Goal: Information Seeking & Learning: Check status

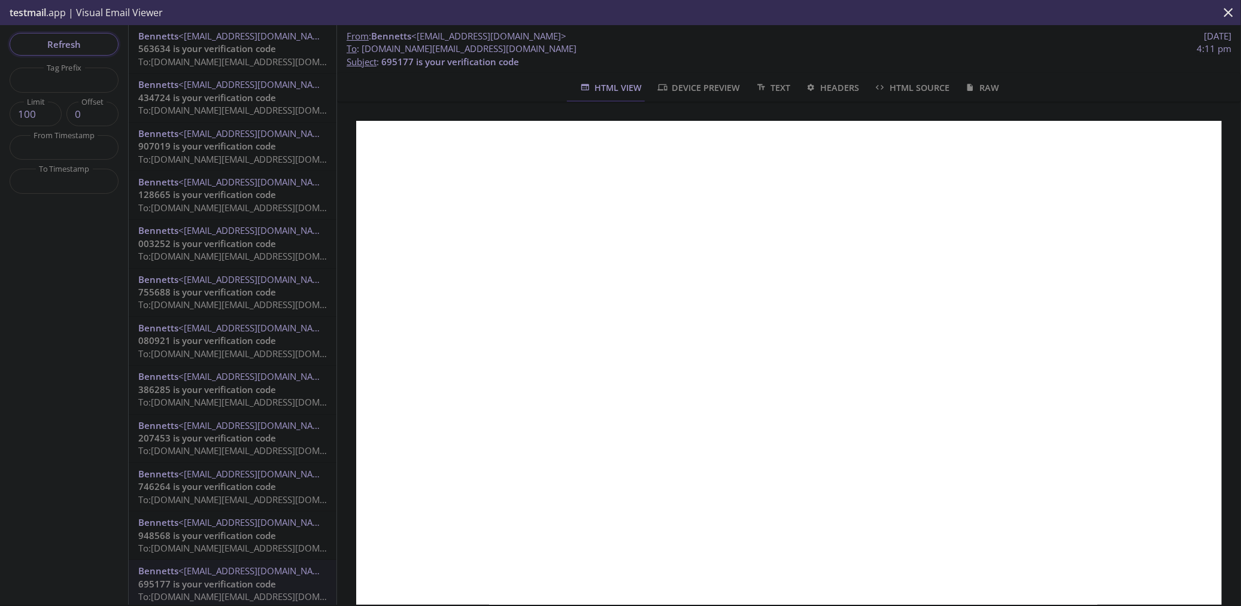
click at [72, 40] on span "Refresh" at bounding box center [64, 45] width 90 height 16
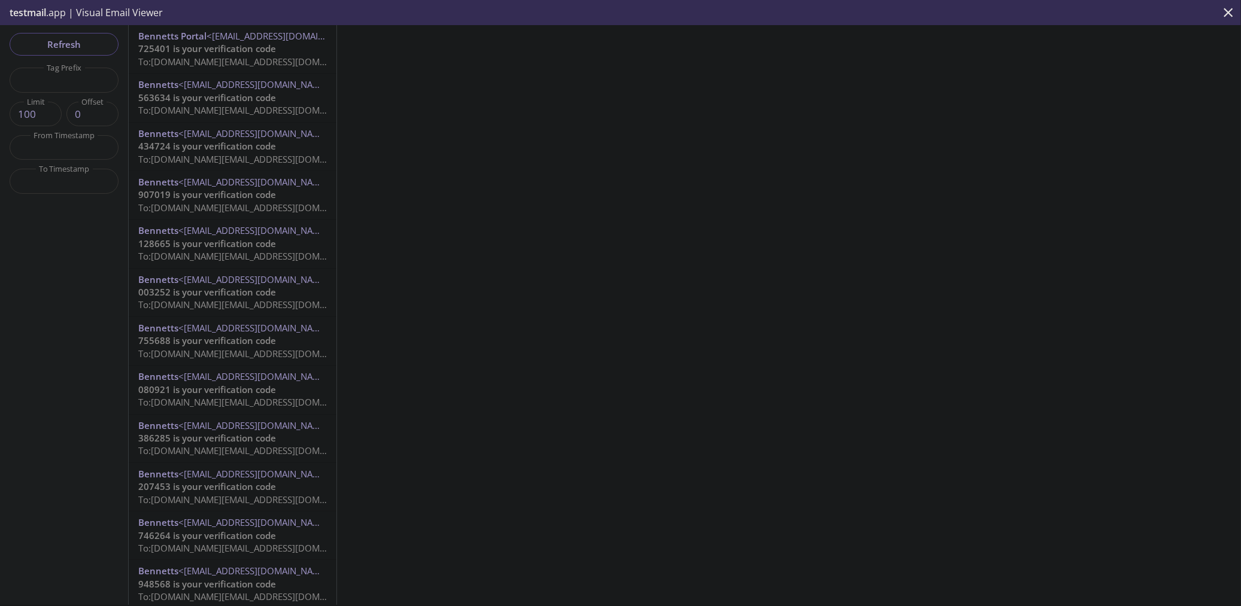
click at [183, 52] on span "725401 is your verification code" at bounding box center [207, 49] width 138 height 12
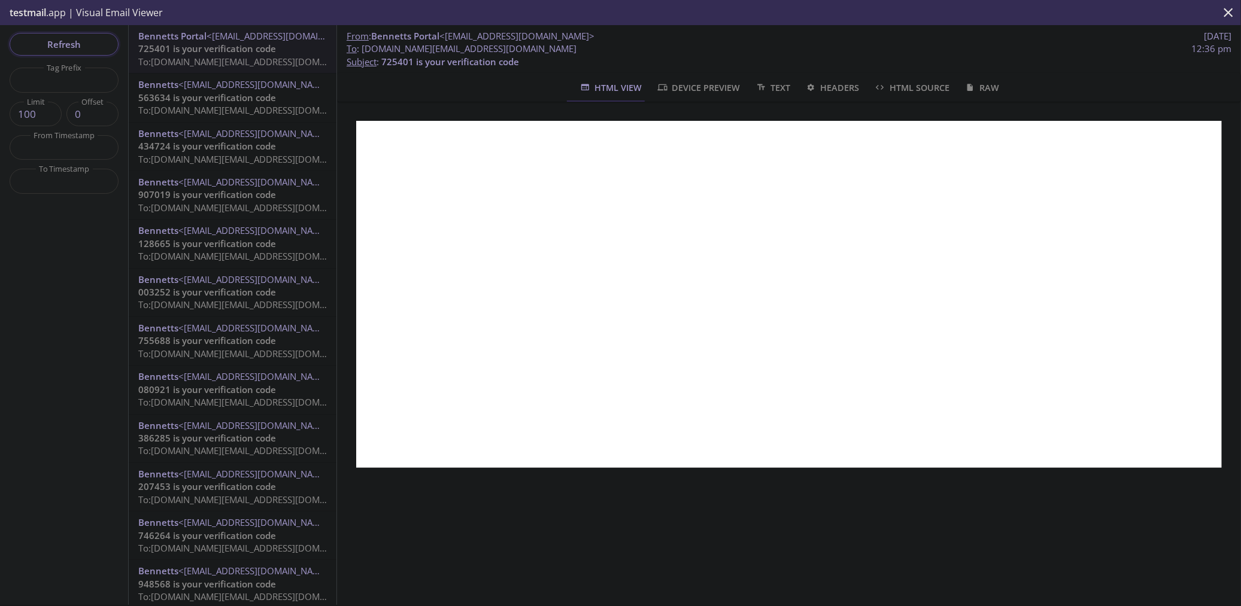
click at [71, 44] on span "Refresh" at bounding box center [64, 45] width 90 height 16
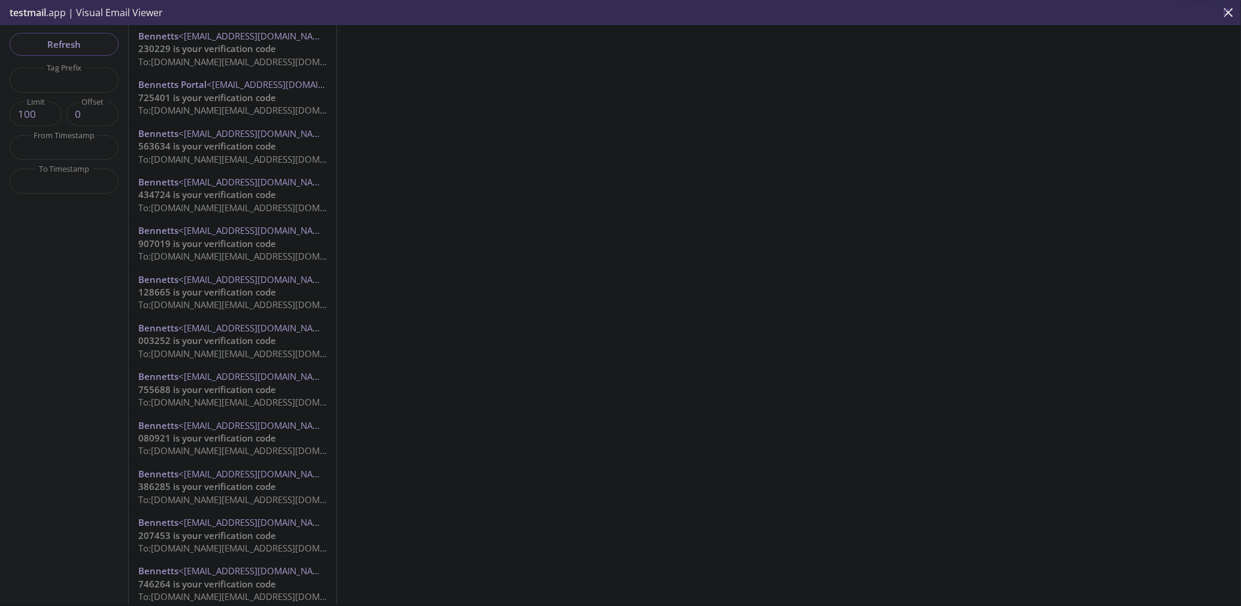
click at [214, 57] on span "To: [DOMAIN_NAME][EMAIL_ADDRESS][DOMAIN_NAME]" at bounding box center [251, 62] width 227 height 12
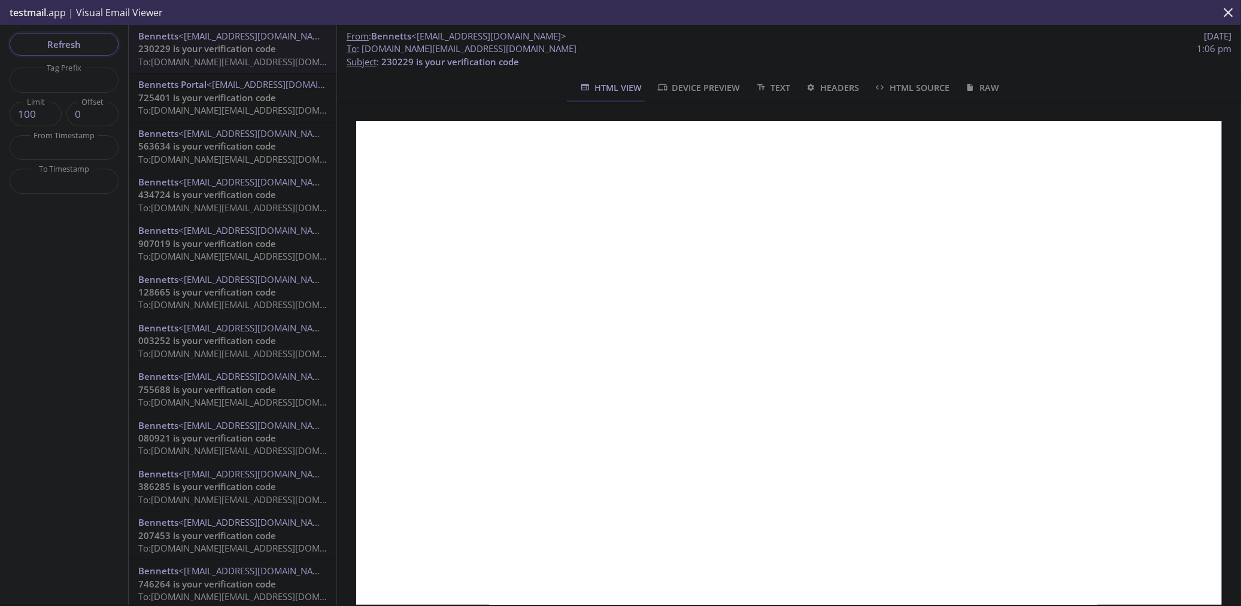
click at [61, 43] on span "Refresh" at bounding box center [64, 45] width 90 height 16
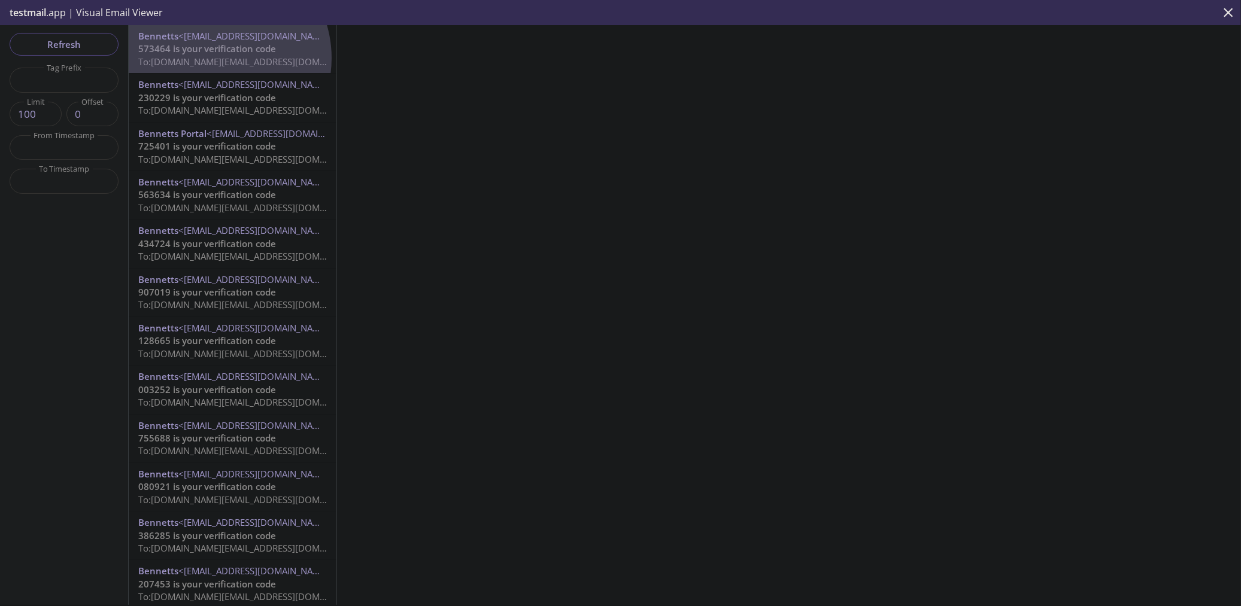
click at [213, 58] on span "To: [DOMAIN_NAME][EMAIL_ADDRESS][DOMAIN_NAME]" at bounding box center [251, 62] width 227 height 12
